Goal: Task Accomplishment & Management: Use online tool/utility

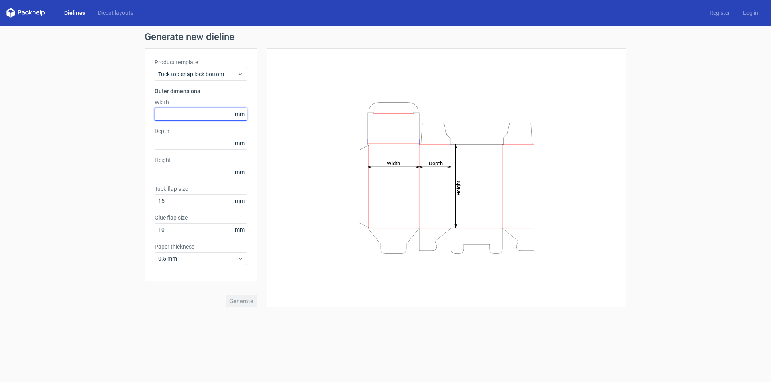
click at [210, 111] on input "text" at bounding box center [201, 114] width 92 height 13
type input "200"
click at [197, 144] on input "text" at bounding box center [201, 143] width 92 height 13
type input "50"
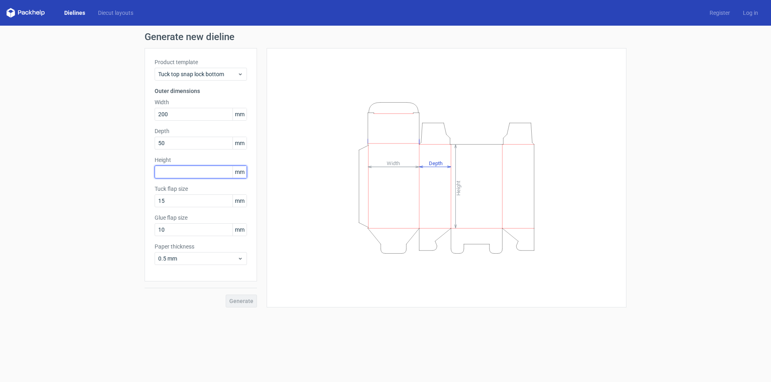
click at [198, 170] on input "text" at bounding box center [201, 172] width 92 height 13
type input "300"
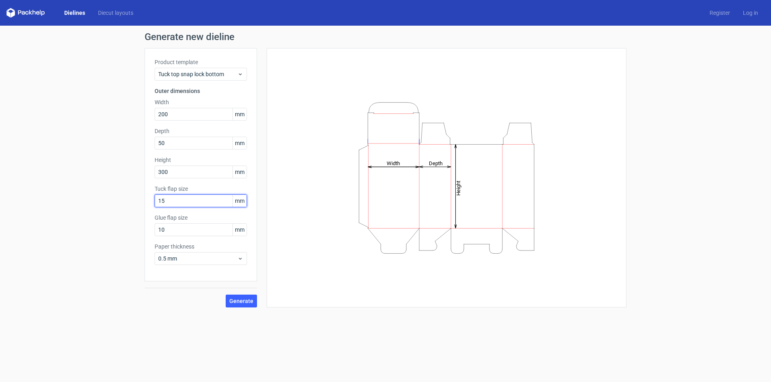
click at [203, 200] on input "15" at bounding box center [201, 201] width 92 height 13
type input "20"
click at [199, 227] on input "10" at bounding box center [201, 230] width 92 height 13
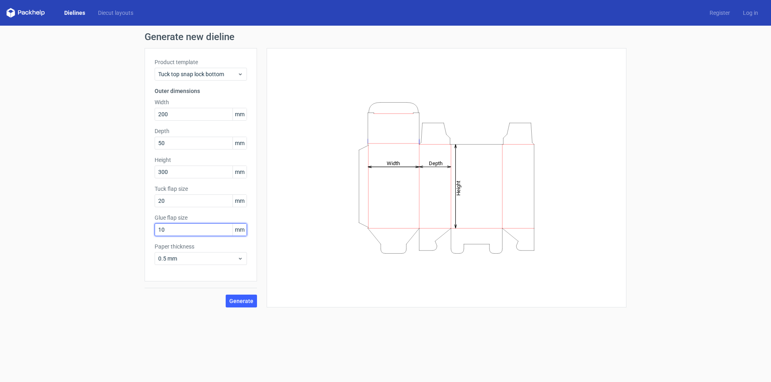
click at [199, 227] on input "10" at bounding box center [201, 230] width 92 height 13
type input "15"
click at [240, 257] on icon at bounding box center [240, 259] width 6 height 6
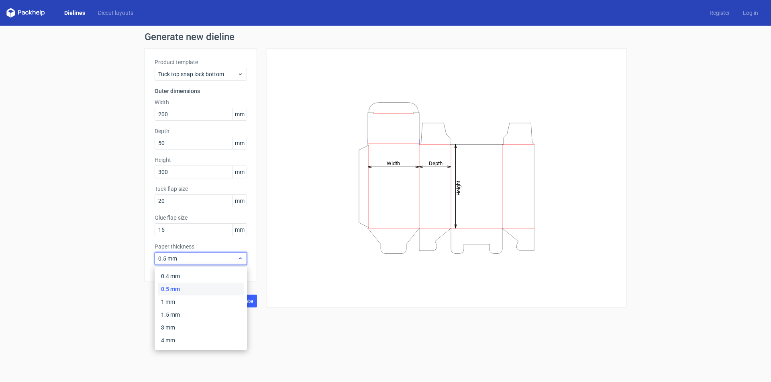
click at [196, 252] on div "0.5 mm" at bounding box center [201, 258] width 92 height 13
click at [166, 258] on span "0.5 mm" at bounding box center [197, 259] width 79 height 8
click at [188, 299] on div "1 mm" at bounding box center [201, 302] width 86 height 13
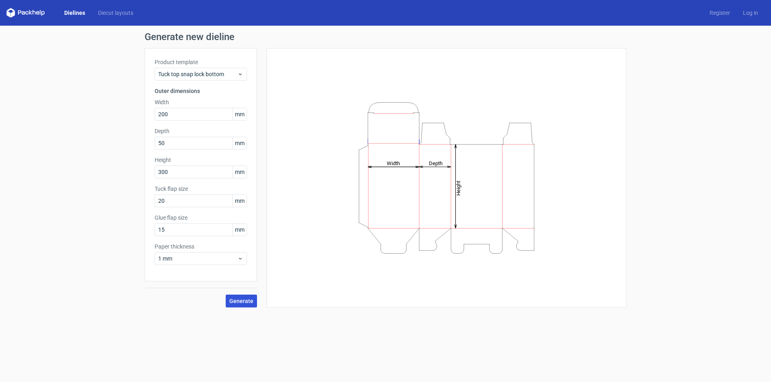
click at [241, 301] on span "Generate" at bounding box center [241, 302] width 24 height 6
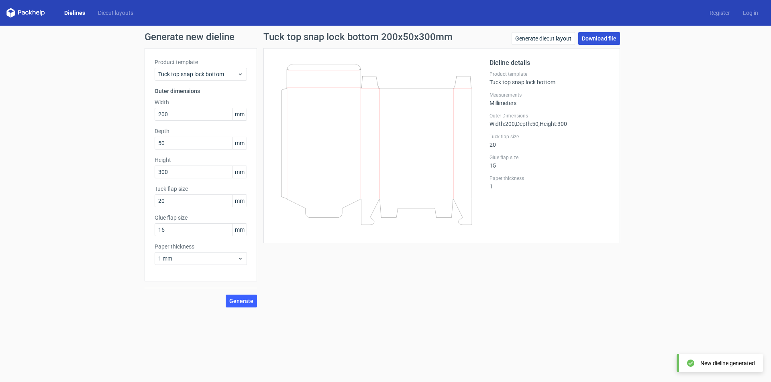
click at [598, 40] on link "Download file" at bounding box center [599, 38] width 42 height 13
